Goal: Information Seeking & Learning: Learn about a topic

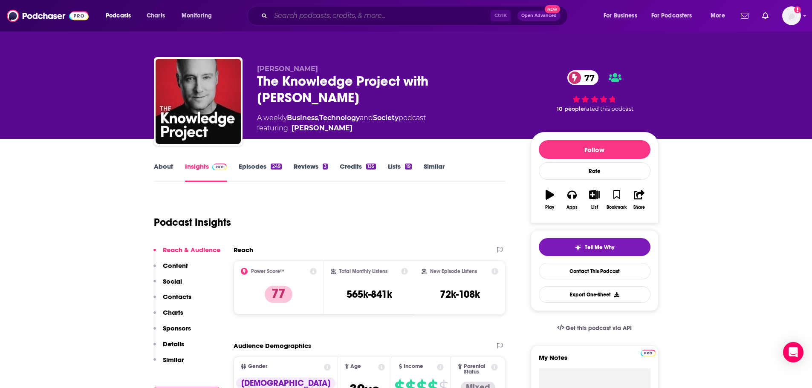
click at [309, 17] on input "Search podcasts, credits, & more..." at bounding box center [381, 16] width 220 height 14
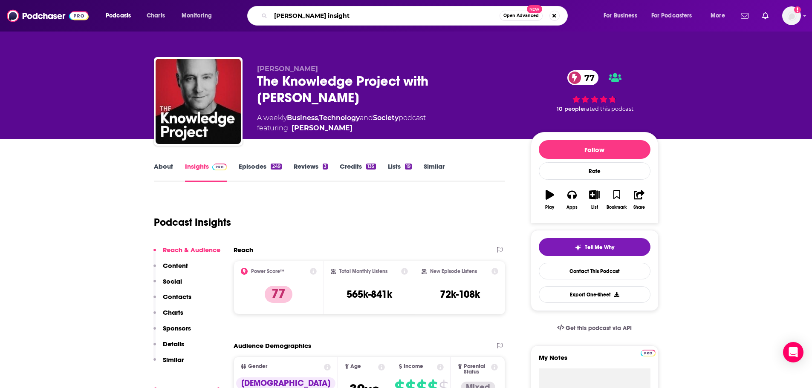
type input "[PERSON_NAME] insights"
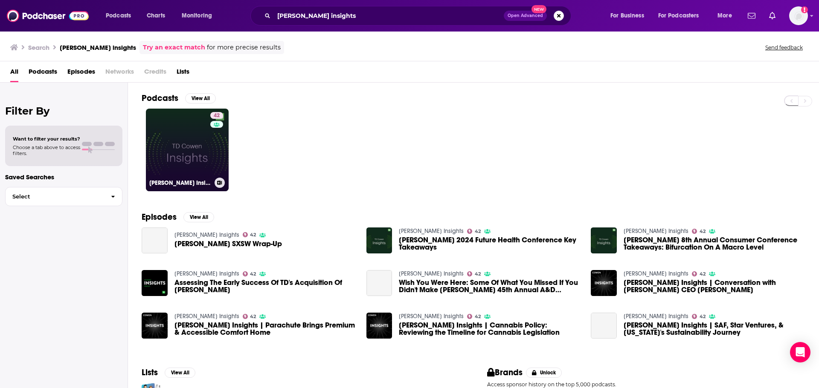
click at [203, 148] on link "42 [PERSON_NAME] Insights" at bounding box center [187, 150] width 83 height 83
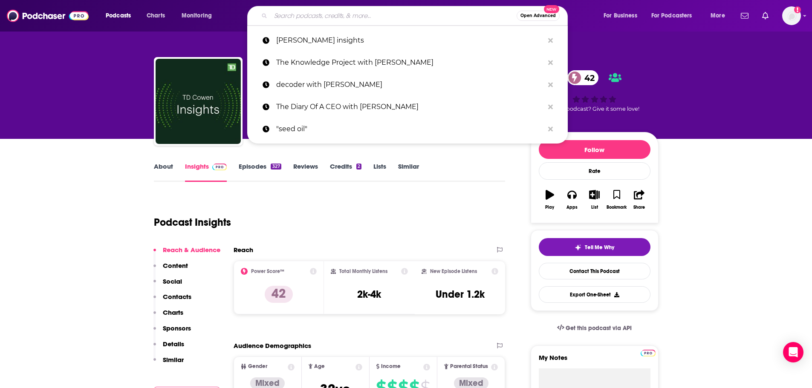
click at [326, 15] on input "Search podcasts, credits, & more..." at bounding box center [394, 16] width 246 height 14
paste input "30 minute-1 hour weekly or biweekly episodes"
type input "30 minute-1 hour weekly or biweekly episodes"
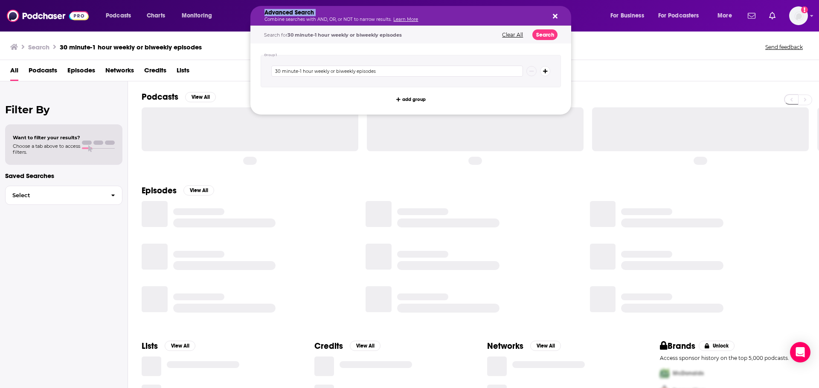
click at [326, 14] on h5 "Advanced Search" at bounding box center [403, 13] width 279 height 6
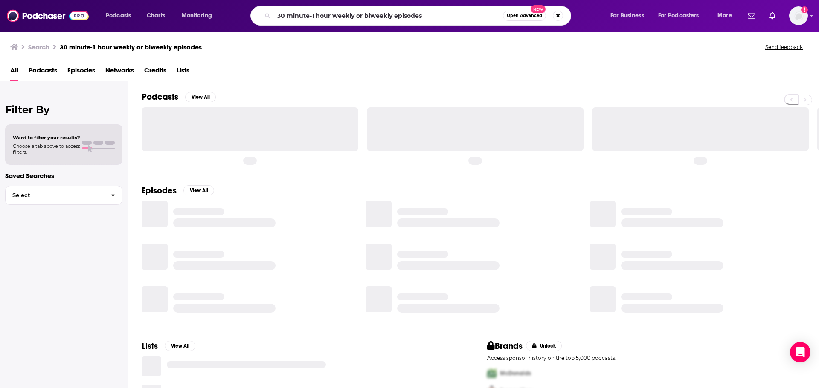
click at [234, 49] on div "Search 30 minute-1 hour weekly or biweekly episodes Send feedback" at bounding box center [407, 47] width 795 height 12
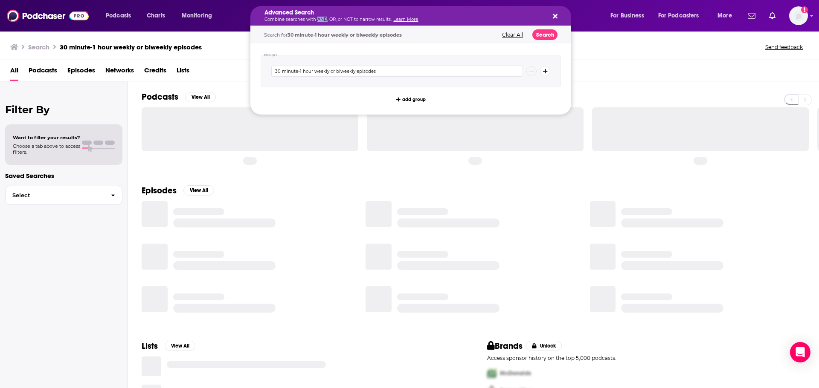
click at [317, 17] on p "Combine searches with AND, OR, or NOT to narrow results. Learn More" at bounding box center [403, 19] width 279 height 4
click at [238, 67] on div "All Podcasts Episodes Networks Credits Lists" at bounding box center [411, 72] width 802 height 17
click at [288, 20] on p "Combine searches with AND, OR, or NOT to narrow results. Learn More" at bounding box center [403, 19] width 279 height 4
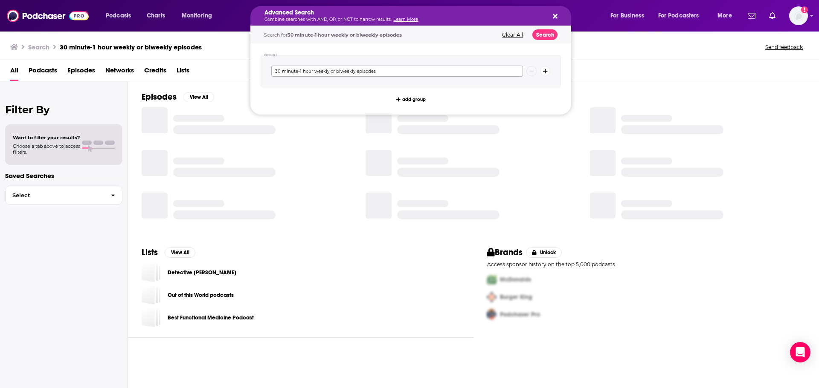
click at [300, 69] on input "30 minute-1 hour weekly or biweekly episodes" at bounding box center [397, 71] width 252 height 11
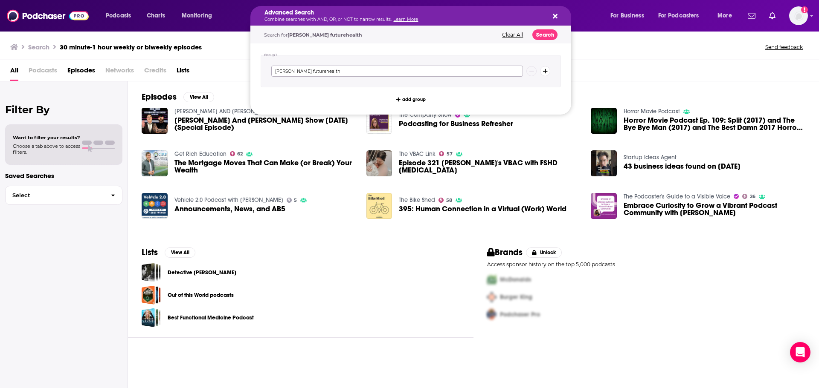
type input "[PERSON_NAME] futurehealth"
click at [546, 32] on button "Search" at bounding box center [544, 34] width 25 height 11
